Goal: Task Accomplishment & Management: Use online tool/utility

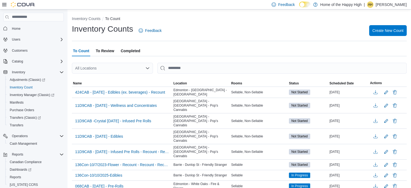
click at [143, 68] on div "All Locations" at bounding box center [112, 68] width 81 height 11
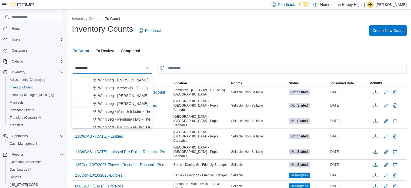
scroll to position [29, 0]
type input "*********"
click at [120, 101] on span "Winnipeg - [PERSON_NAME] - The Joint" at bounding box center [132, 102] width 69 height 5
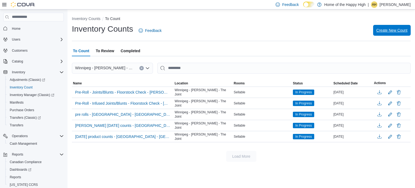
click at [385, 33] on span "Create New Count" at bounding box center [391, 30] width 31 height 5
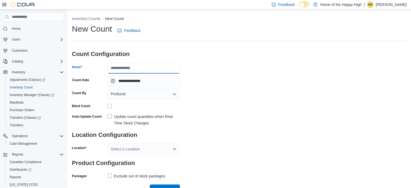
click at [129, 69] on input "Name" at bounding box center [144, 68] width 72 height 11
type input "*"
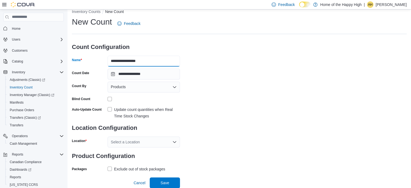
type input "**********"
click at [146, 141] on div "Select a Location" at bounding box center [144, 141] width 72 height 11
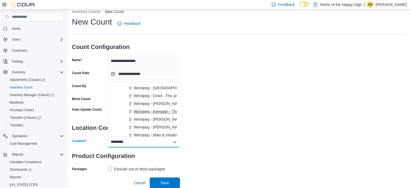
scroll to position [17, 0]
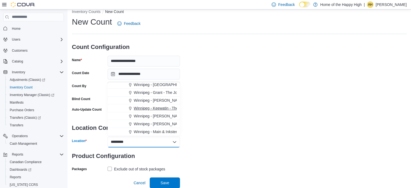
type input "*********"
click at [156, 123] on span "Winnipeg - [PERSON_NAME] - The Joint" at bounding box center [168, 123] width 69 height 5
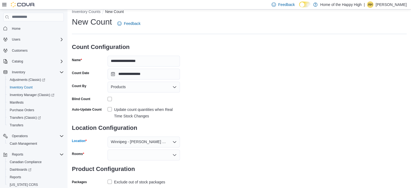
click at [148, 85] on div "Products" at bounding box center [144, 87] width 72 height 11
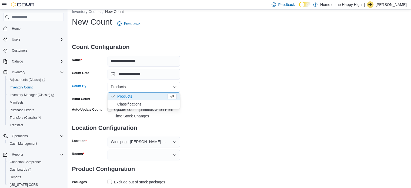
click at [236, 115] on div "**********" at bounding box center [239, 100] width 335 height 169
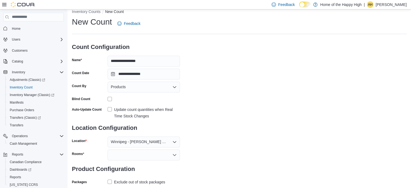
scroll to position [20, 0]
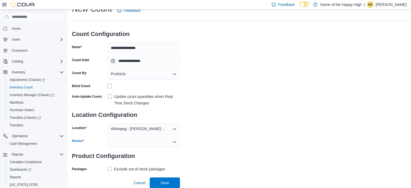
click at [144, 145] on div at bounding box center [144, 141] width 72 height 11
click at [125, 156] on span "Non-Sellable" at bounding box center [144, 158] width 66 height 5
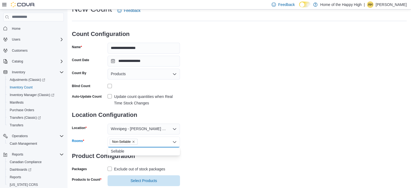
scroll to position [33, 0]
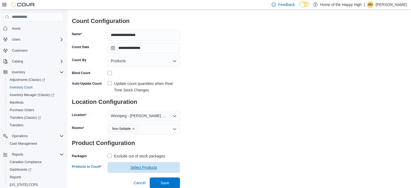
click at [141, 169] on span "Select Products" at bounding box center [143, 167] width 26 height 5
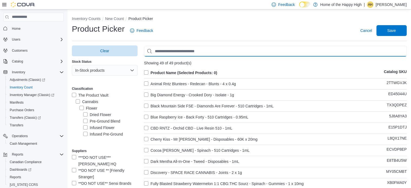
click at [179, 49] on input "Use aria labels when no actual label is in use" at bounding box center [275, 51] width 263 height 11
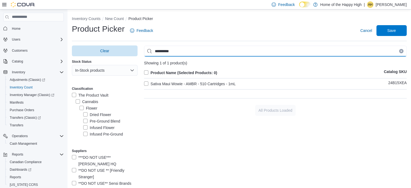
type input "**********"
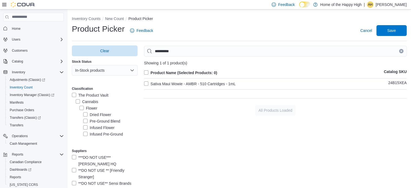
click at [185, 86] on label "Sativa Maui Wowie - AMBR - 510 Cartridges - 1mL" at bounding box center [190, 84] width 92 height 6
click at [402, 30] on span "Save" at bounding box center [392, 30] width 24 height 11
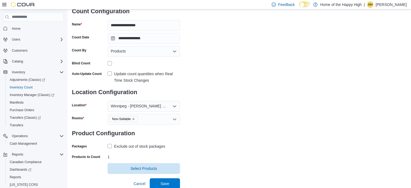
scroll to position [43, 0]
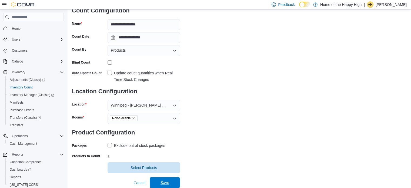
click at [166, 180] on span "Save" at bounding box center [164, 182] width 9 height 5
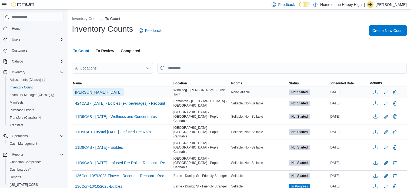
click at [97, 91] on span "[PERSON_NAME] - [DATE]" at bounding box center [98, 91] width 46 height 5
